Goal: Information Seeking & Learning: Learn about a topic

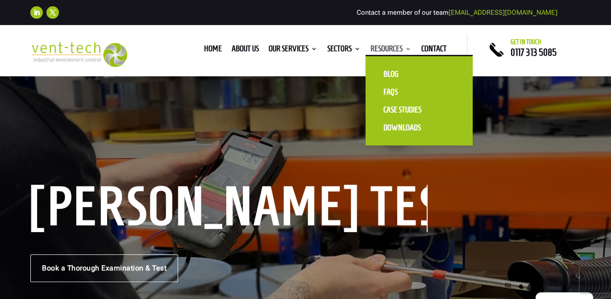
click at [393, 46] on link "Resources" at bounding box center [391, 51] width 41 height 10
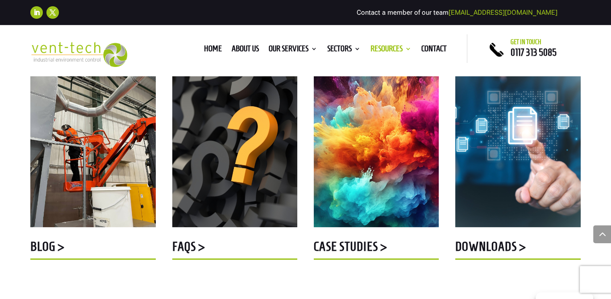
scroll to position [312, 0]
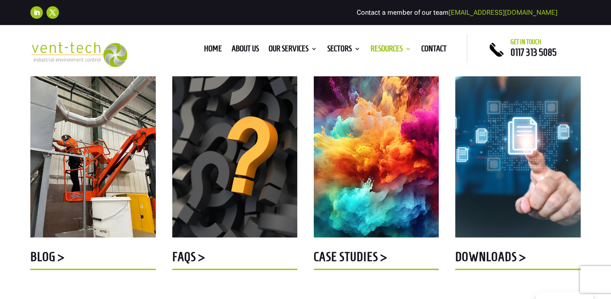
click at [520, 137] on img at bounding box center [517, 157] width 125 height 162
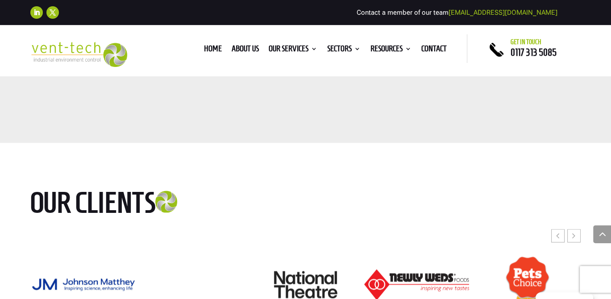
scroll to position [4866, 0]
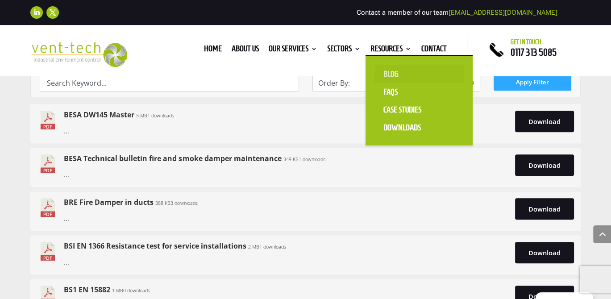
click at [393, 74] on link "Blog" at bounding box center [419, 74] width 89 height 18
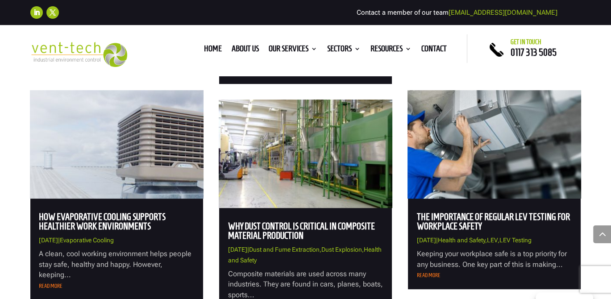
scroll to position [536, 0]
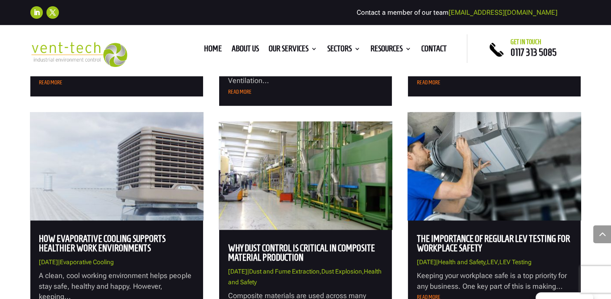
click at [309, 179] on img at bounding box center [305, 175] width 173 height 108
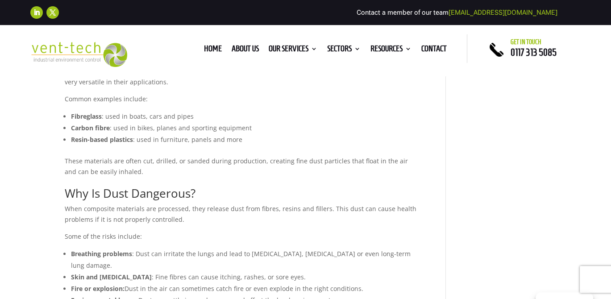
scroll to position [357, 0]
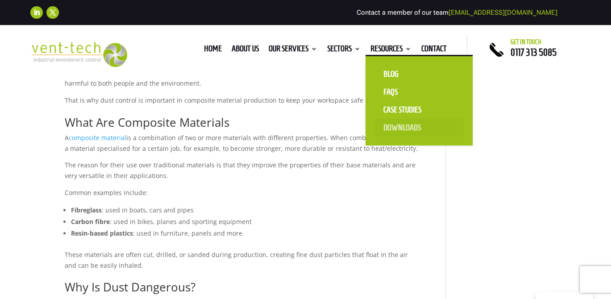
click at [400, 125] on link "Downloads" at bounding box center [419, 128] width 89 height 18
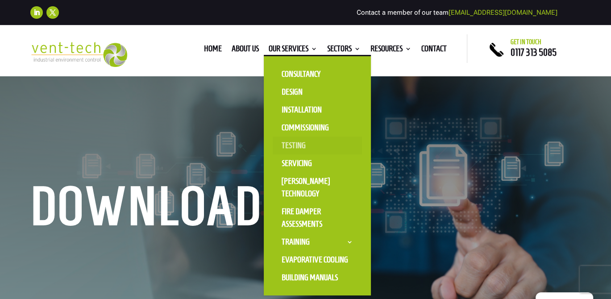
click at [291, 144] on link "Testing" at bounding box center [317, 146] width 89 height 18
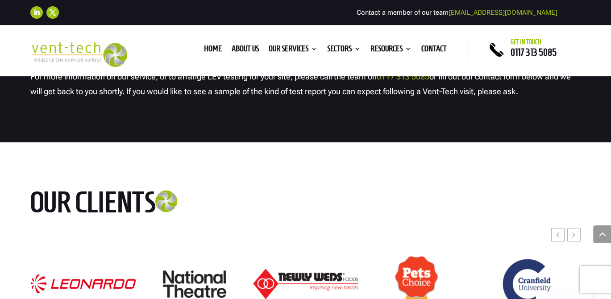
scroll to position [3839, 0]
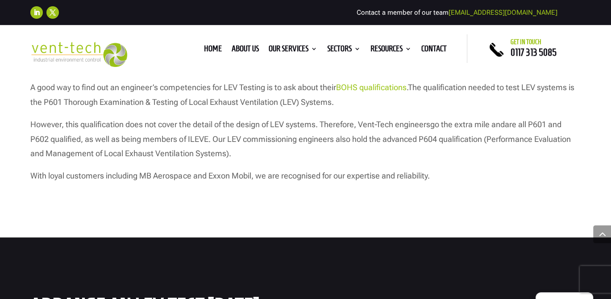
click at [374, 87] on link "BOHS qualifications" at bounding box center [371, 87] width 71 height 9
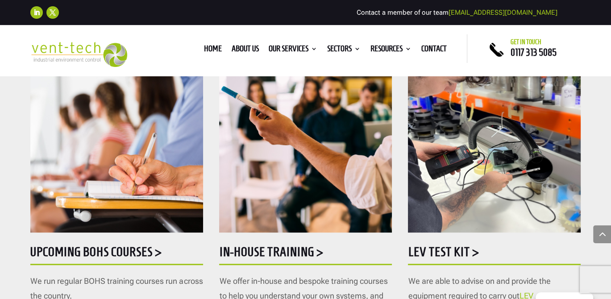
scroll to position [446, 0]
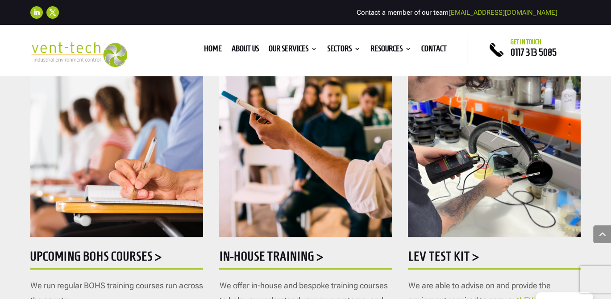
click at [471, 146] on img at bounding box center [494, 125] width 172 height 223
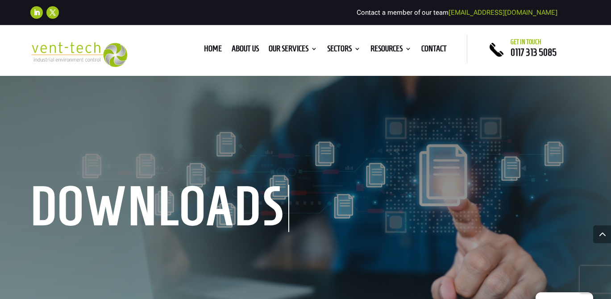
scroll to position [4866, 0]
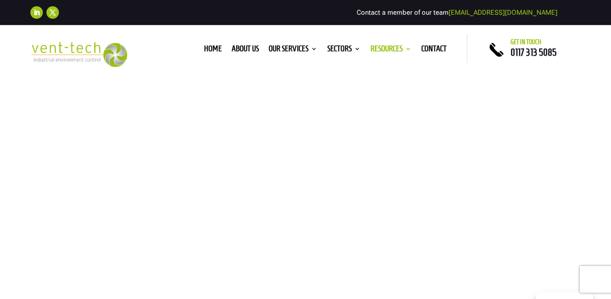
scroll to position [312, 0]
